Goal: Find specific page/section: Find specific page/section

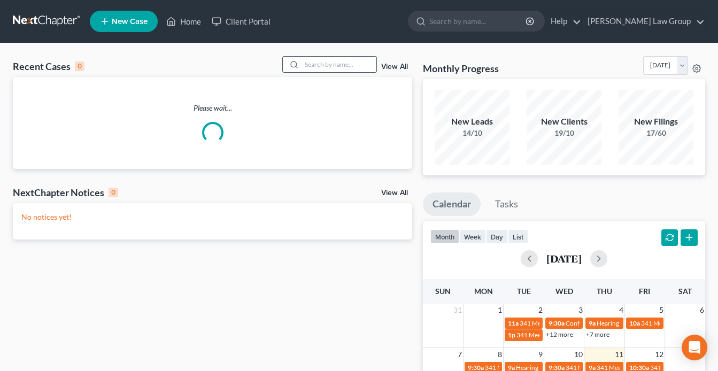
click at [335, 67] on input "search" at bounding box center [338, 64] width 75 height 15
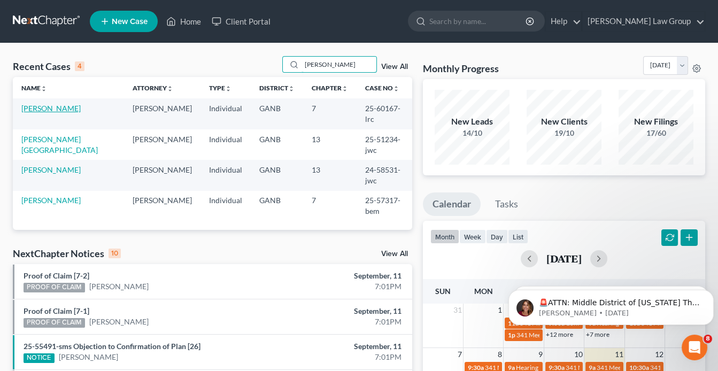
type input "[PERSON_NAME]"
click at [70, 111] on link "[PERSON_NAME]" at bounding box center [50, 108] width 59 height 9
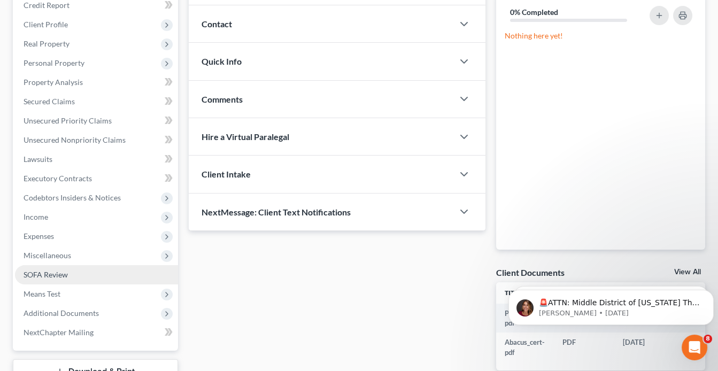
scroll to position [171, 0]
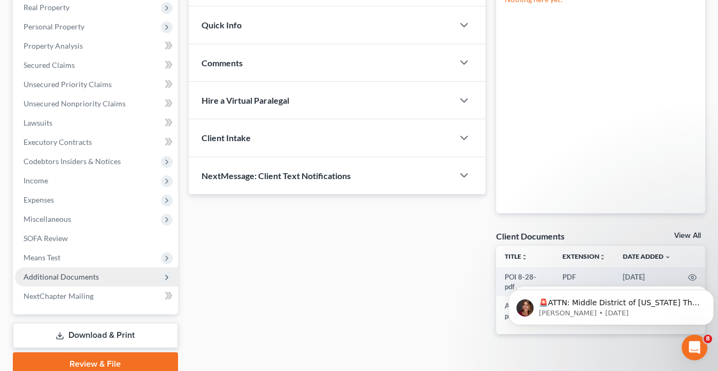
click at [65, 273] on span "Additional Documents" at bounding box center [61, 276] width 75 height 9
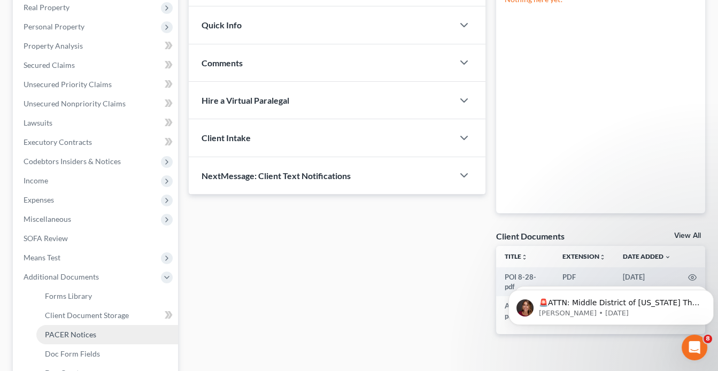
click at [98, 336] on link "PACER Notices" at bounding box center [107, 334] width 142 height 19
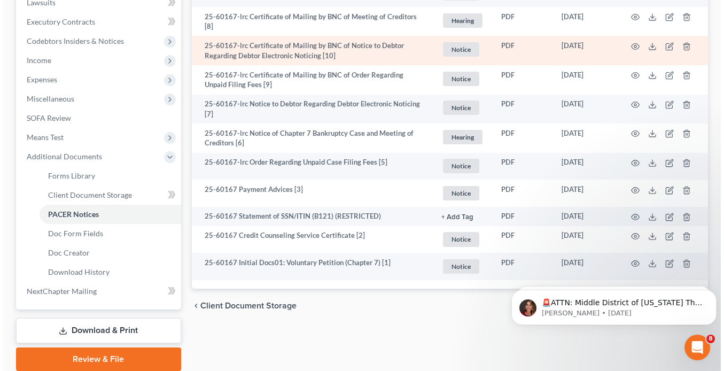
scroll to position [330, 0]
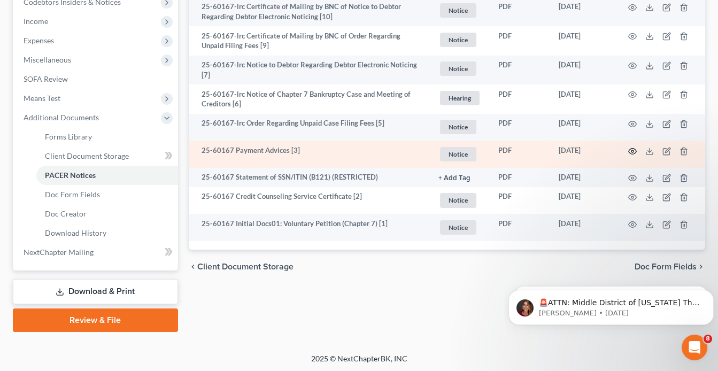
click at [633, 148] on icon "button" at bounding box center [632, 151] width 8 height 6
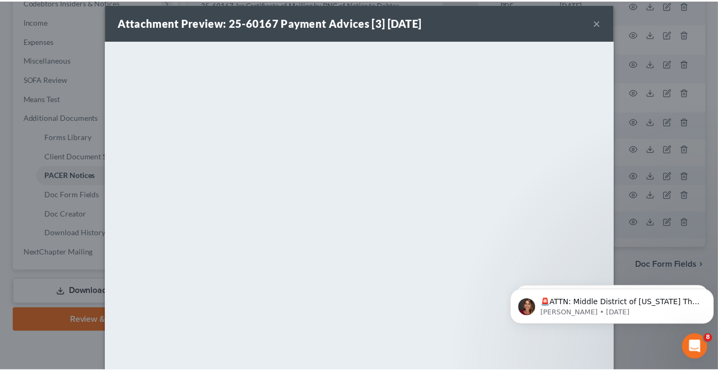
scroll to position [0, 0]
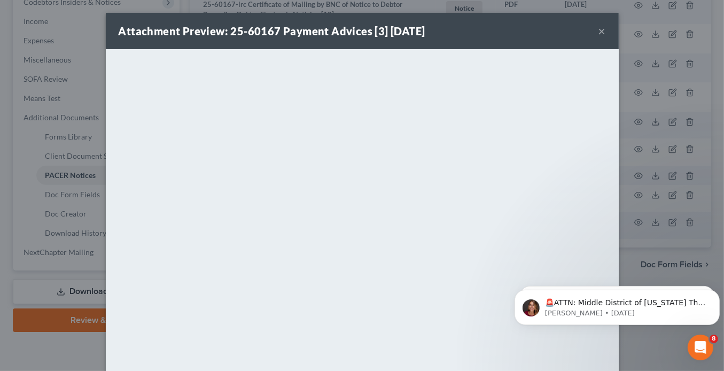
click at [600, 30] on button "×" at bounding box center [601, 31] width 7 height 13
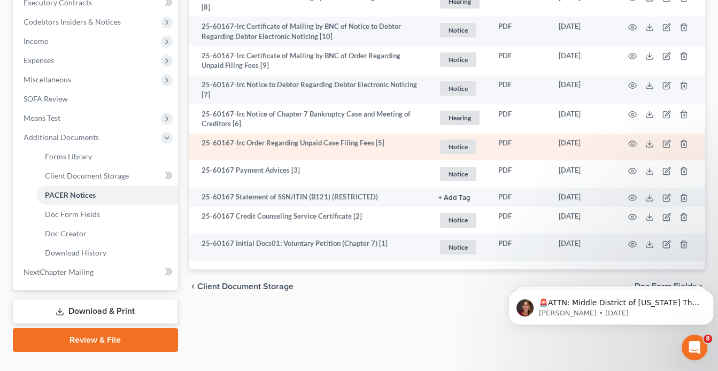
scroll to position [330, 0]
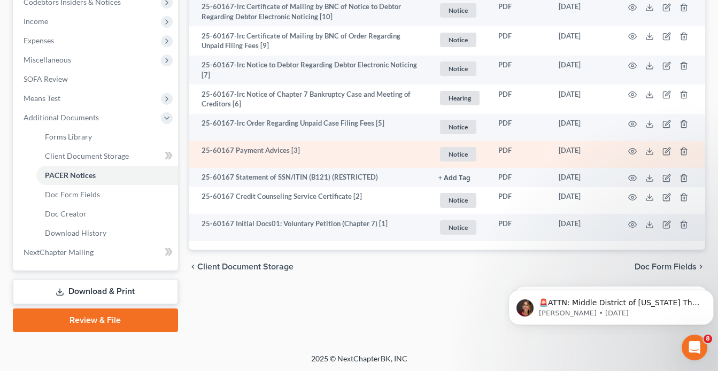
click at [269, 145] on td "25-60167 Payment Advices [3]" at bounding box center [309, 154] width 241 height 27
click at [631, 147] on icon "button" at bounding box center [632, 151] width 9 height 9
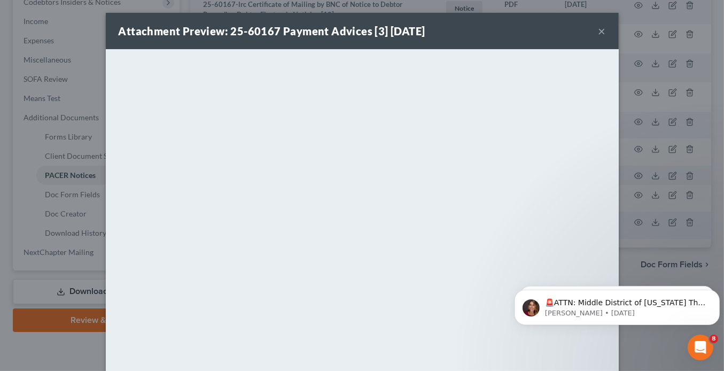
click at [598, 33] on button "×" at bounding box center [601, 31] width 7 height 13
